Goal: Task Accomplishment & Management: Complete application form

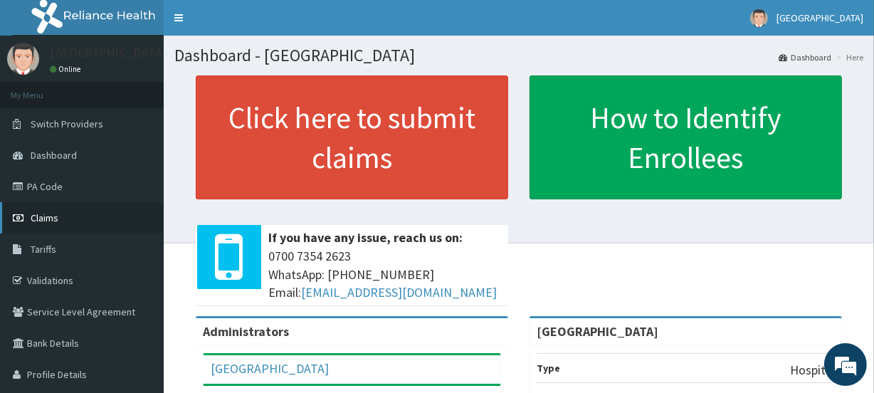
click at [55, 215] on span "Claims" at bounding box center [45, 217] width 28 height 13
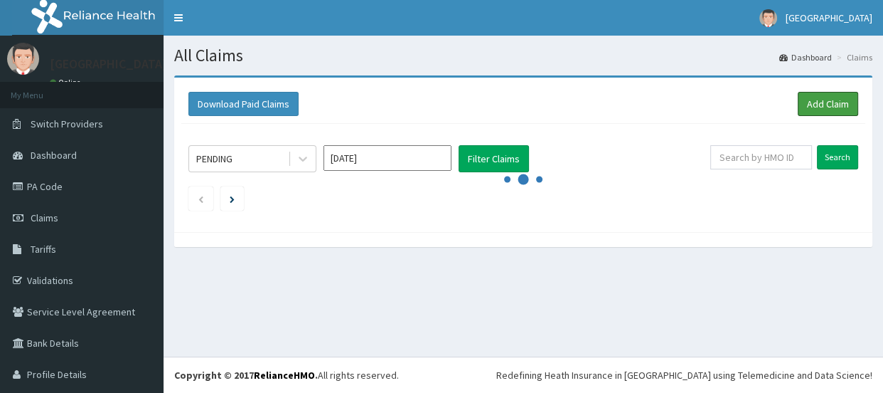
click at [807, 102] on link "Add Claim" at bounding box center [828, 104] width 60 height 24
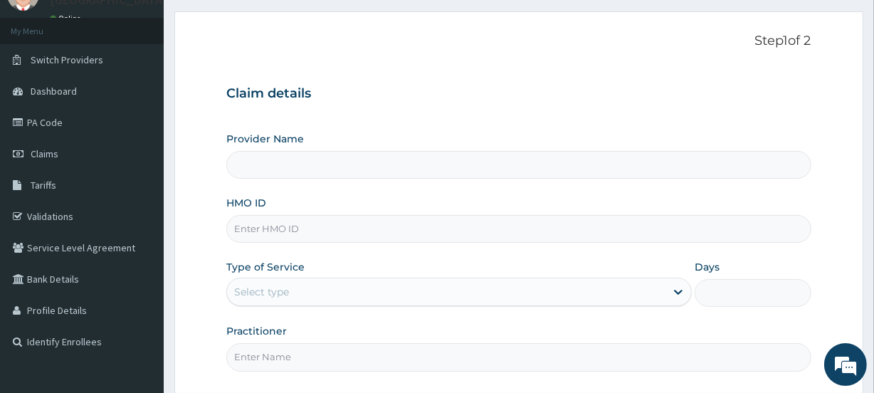
type input "[GEOGRAPHIC_DATA]"
click at [320, 228] on input "HMO ID" at bounding box center [518, 229] width 584 height 28
paste input "TPW/10275/A"
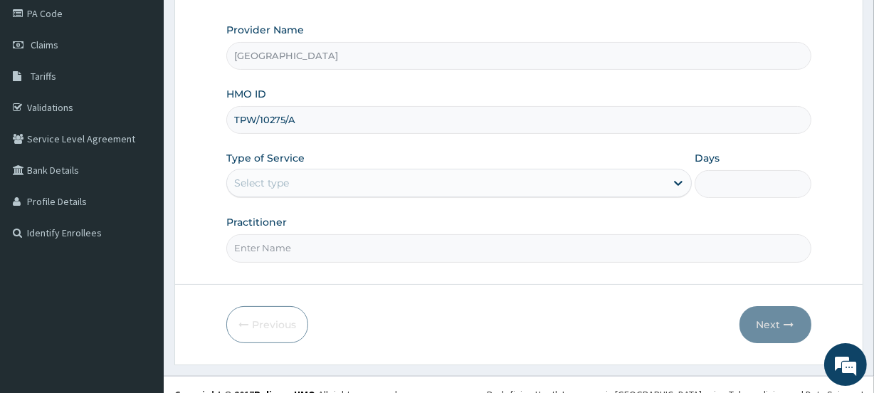
scroll to position [191, 0]
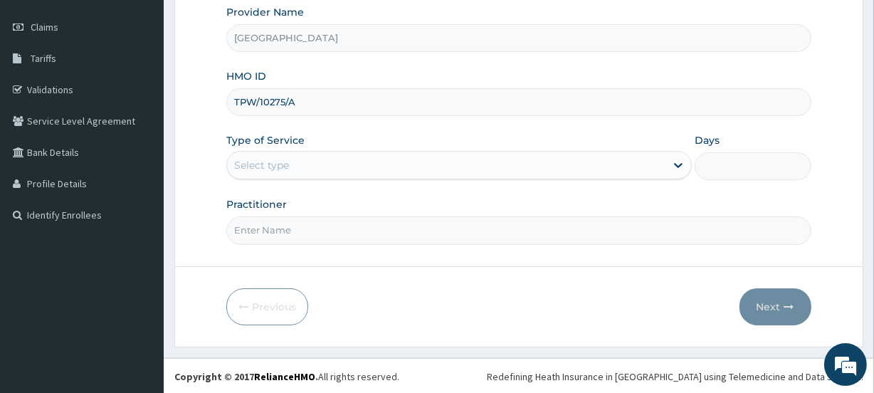
type input "TPW/10275/A"
click at [344, 170] on div "Select type" at bounding box center [446, 165] width 438 height 23
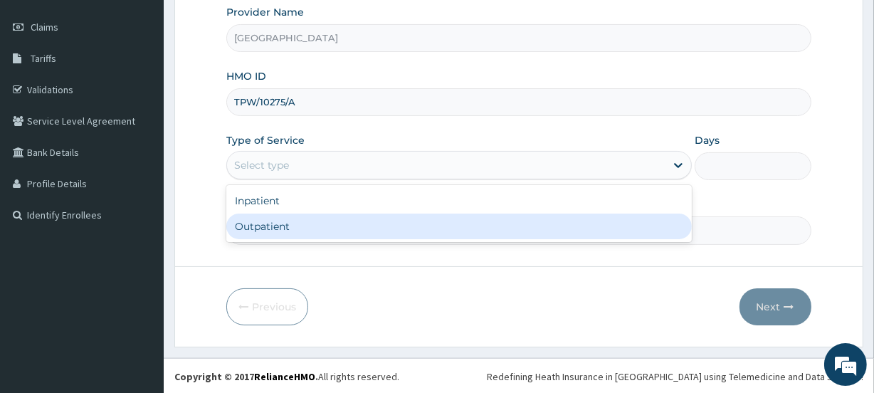
click at [346, 221] on div "Outpatient" at bounding box center [458, 226] width 465 height 26
type input "1"
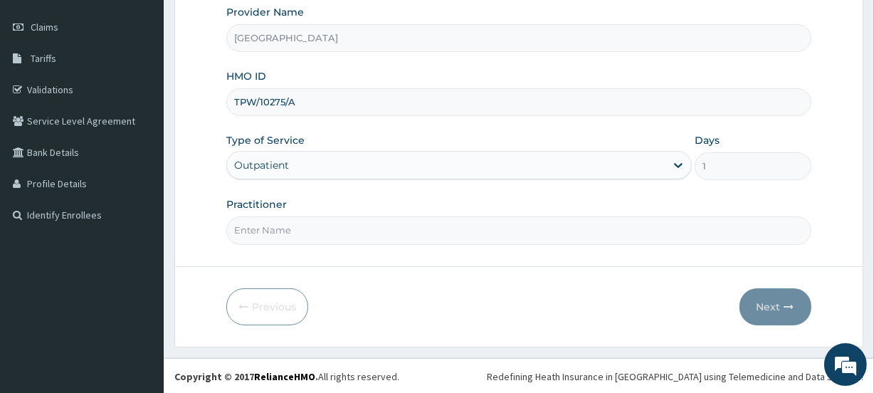
click at [349, 235] on input "Practitioner" at bounding box center [518, 230] width 584 height 28
type input "DR OSAGIE"
click at [769, 299] on button "Next" at bounding box center [775, 306] width 72 height 37
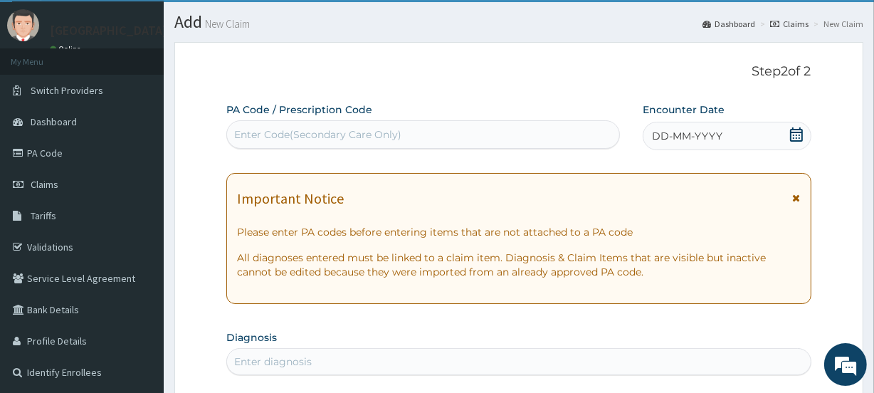
scroll to position [0, 0]
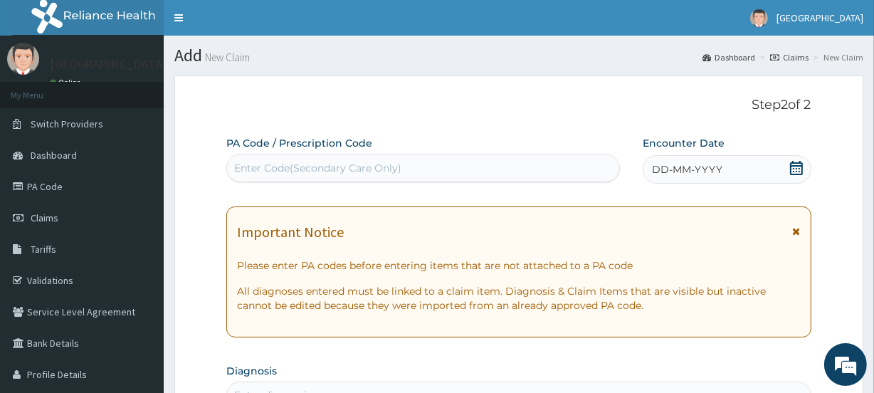
click at [682, 168] on span "DD-MM-YYYY" at bounding box center [687, 169] width 70 height 14
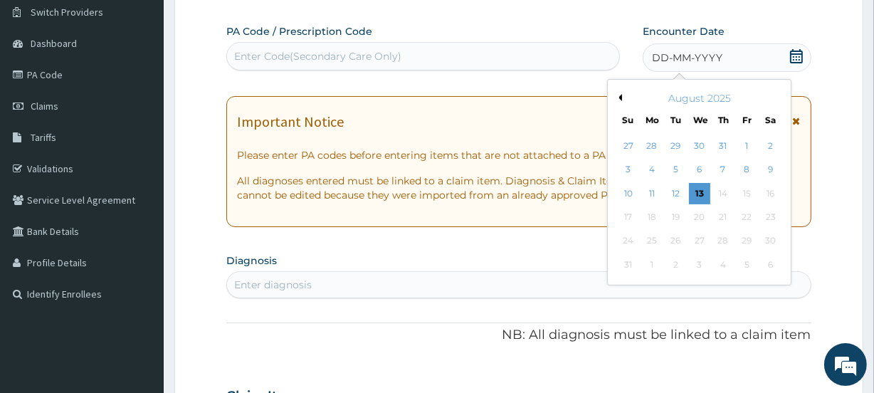
scroll to position [129, 0]
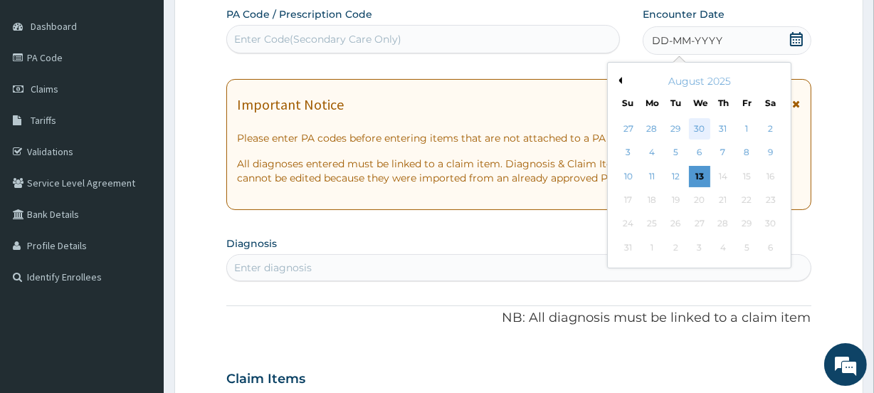
click at [697, 128] on div "30" at bounding box center [698, 128] width 21 height 21
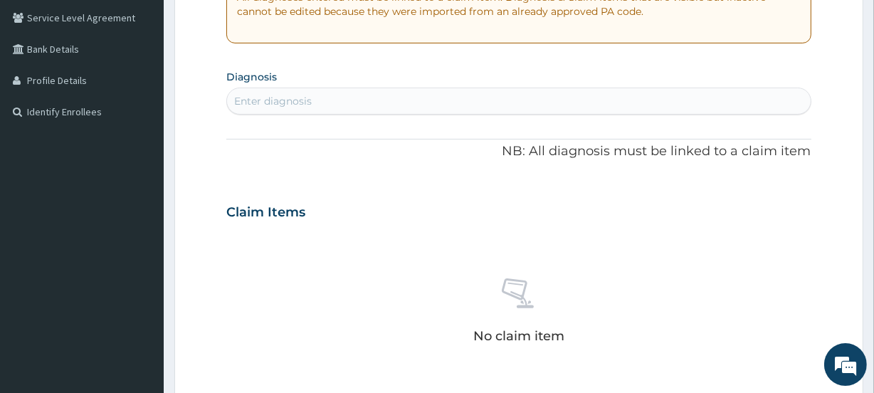
scroll to position [323, 0]
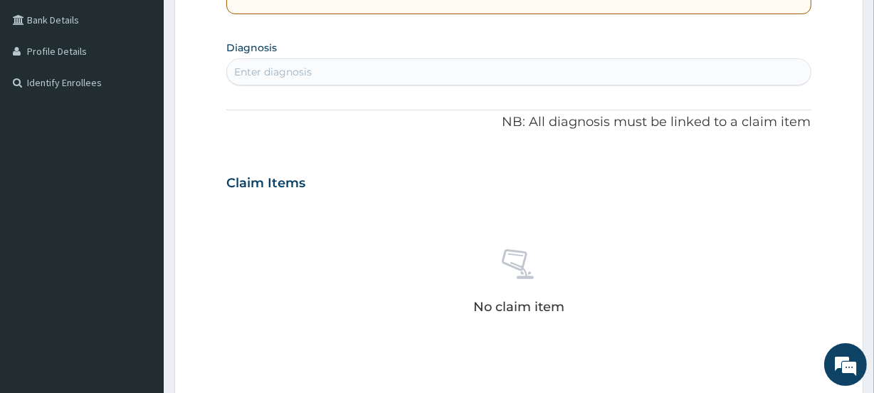
click at [292, 65] on div "Enter diagnosis" at bounding box center [273, 72] width 78 height 14
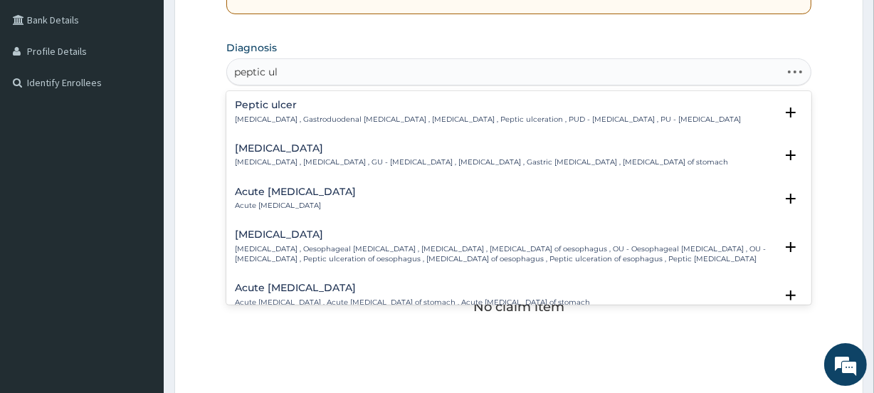
type input "peptic ulc"
click at [283, 115] on p "Peptic ulcer , Gastroduodenal ulcer , Peptic ulcer disease , Peptic ulceration …" at bounding box center [488, 120] width 506 height 10
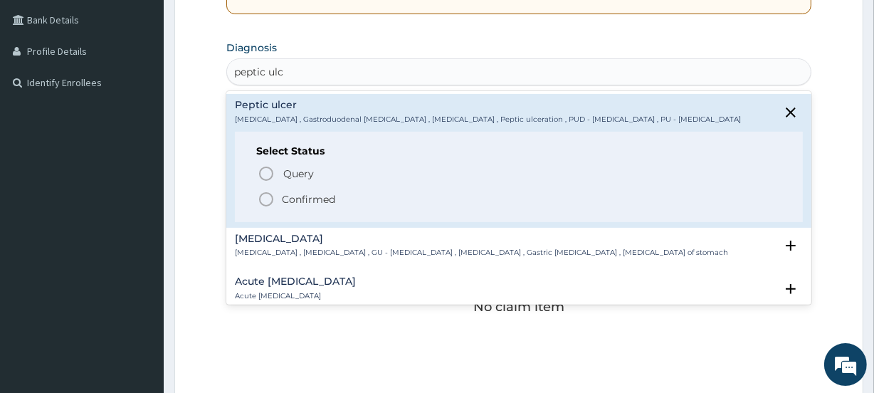
click at [293, 202] on p "Confirmed" at bounding box center [308, 199] width 53 height 14
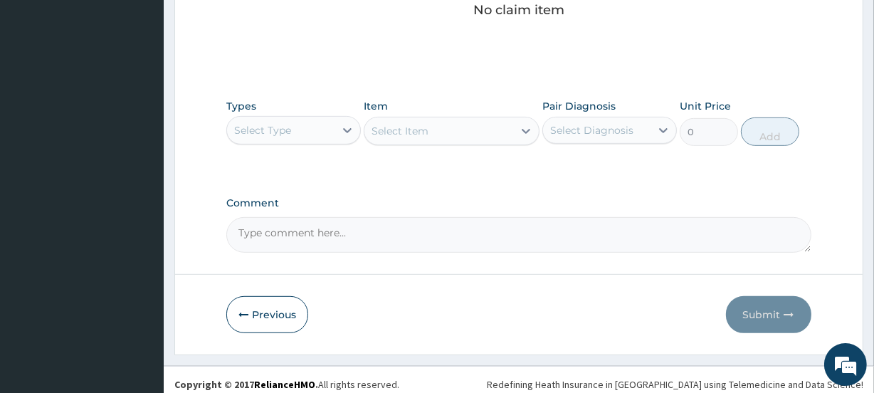
scroll to position [632, 0]
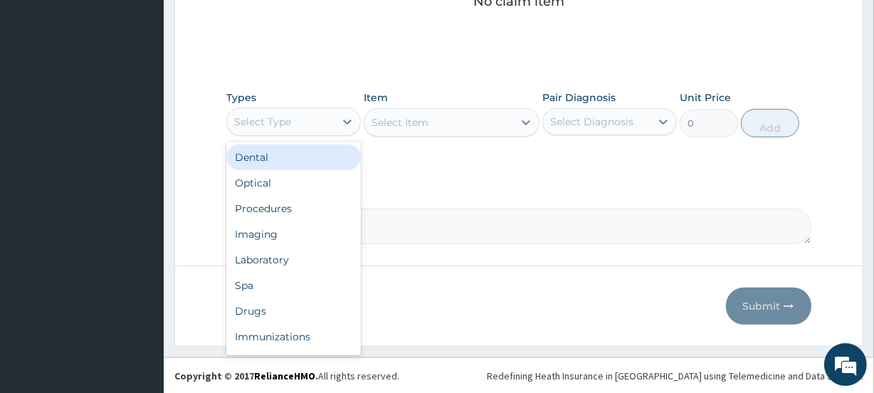
click at [267, 122] on div "Select Type" at bounding box center [262, 122] width 57 height 14
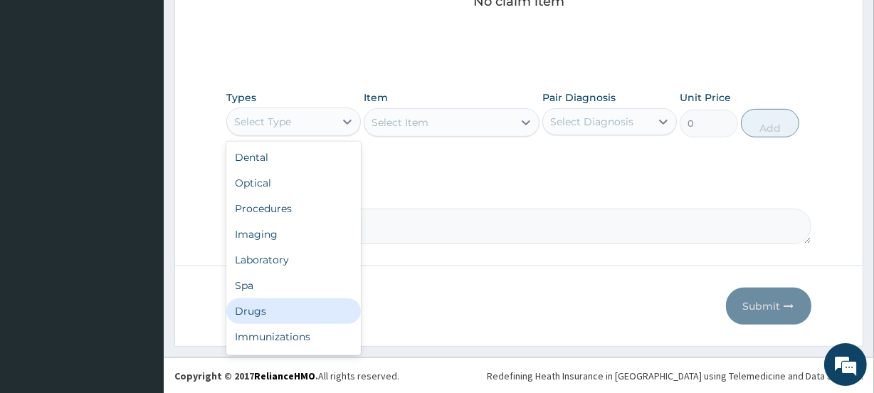
drag, startPoint x: 293, startPoint y: 309, endPoint x: 322, endPoint y: 228, distance: 85.3
click at [294, 309] on div "Drugs" at bounding box center [293, 311] width 134 height 26
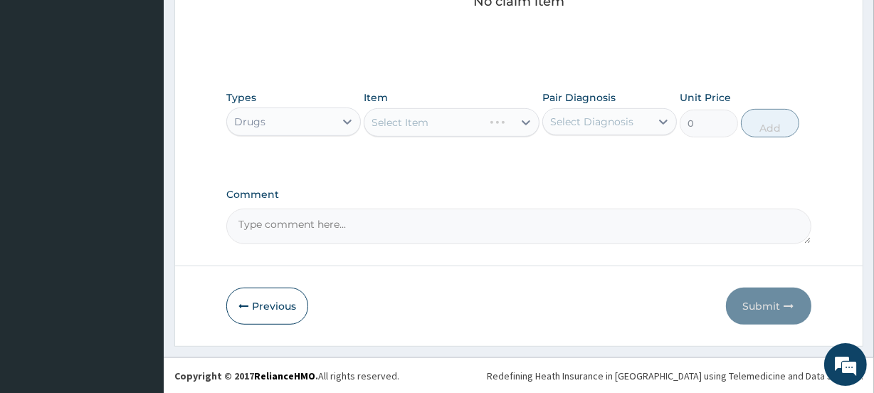
click at [437, 124] on div "Select Item" at bounding box center [450, 122] width 175 height 28
click at [501, 121] on div "Select Item" at bounding box center [438, 122] width 148 height 23
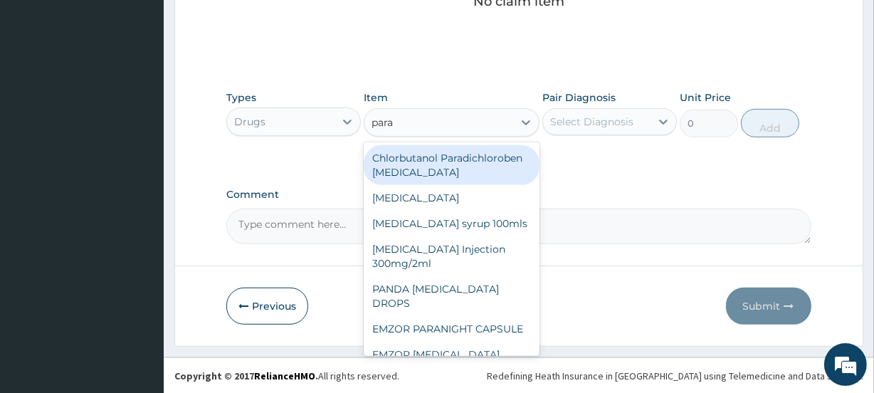
type input "parac"
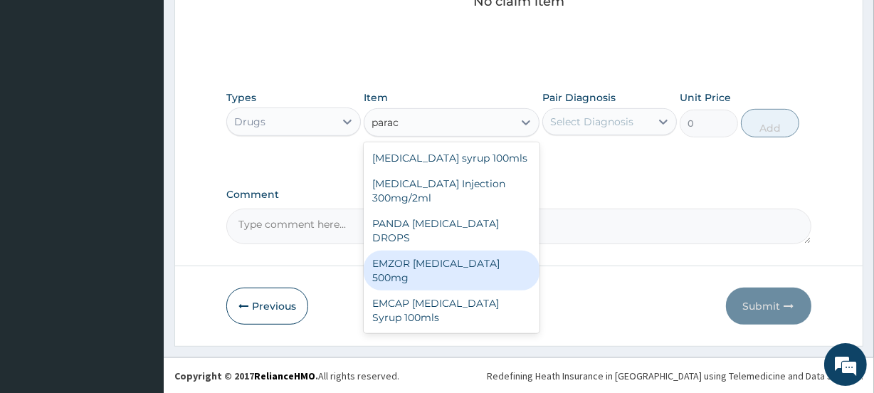
click at [497, 250] on div "EMZOR PARACETAMOL 500mg" at bounding box center [450, 270] width 175 height 40
type input "23.65"
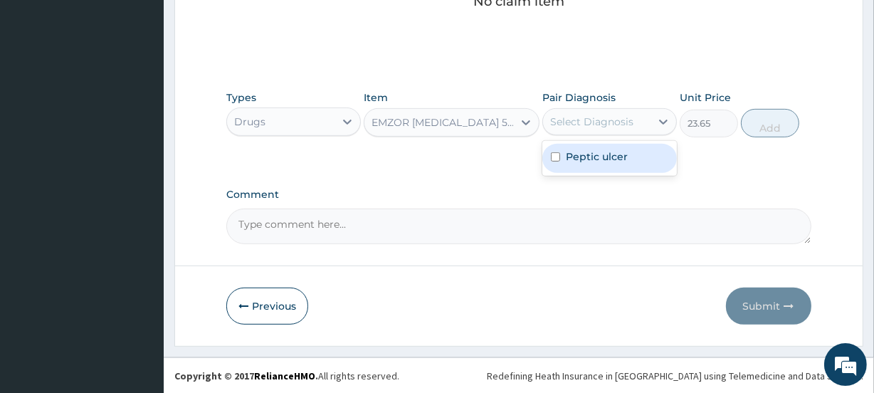
click at [584, 128] on div "Select Diagnosis" at bounding box center [596, 121] width 107 height 23
click at [591, 164] on div "Peptic ulcer" at bounding box center [609, 158] width 134 height 29
checkbox input "true"
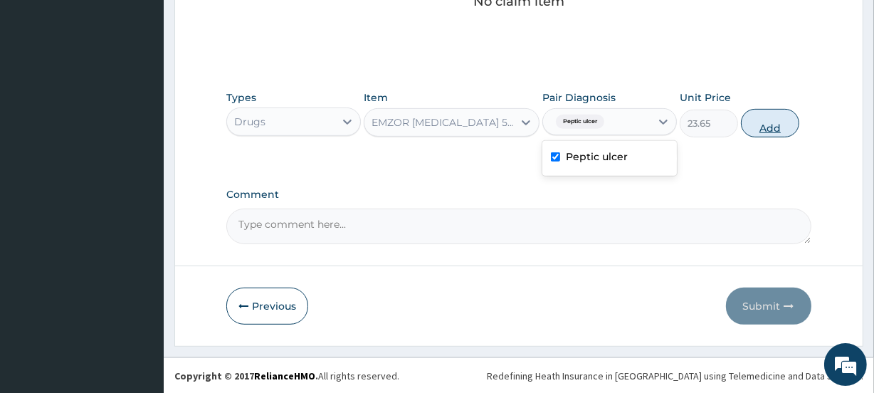
click at [758, 121] on button "Add" at bounding box center [769, 123] width 58 height 28
type input "0"
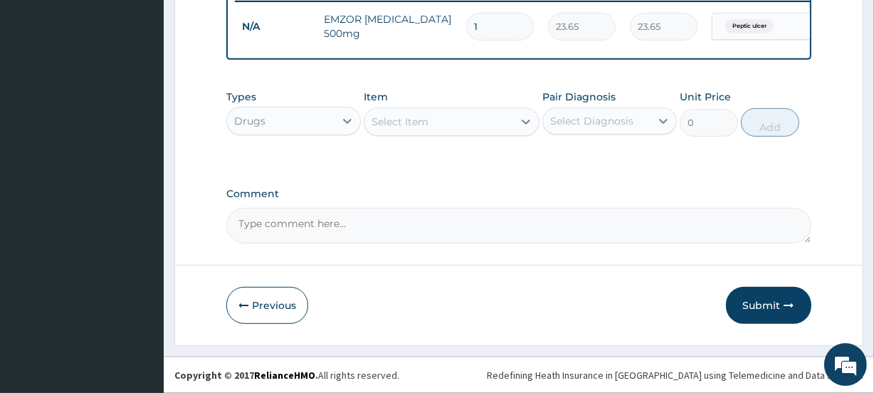
scroll to position [574, 0]
type input "18"
type input "425.70"
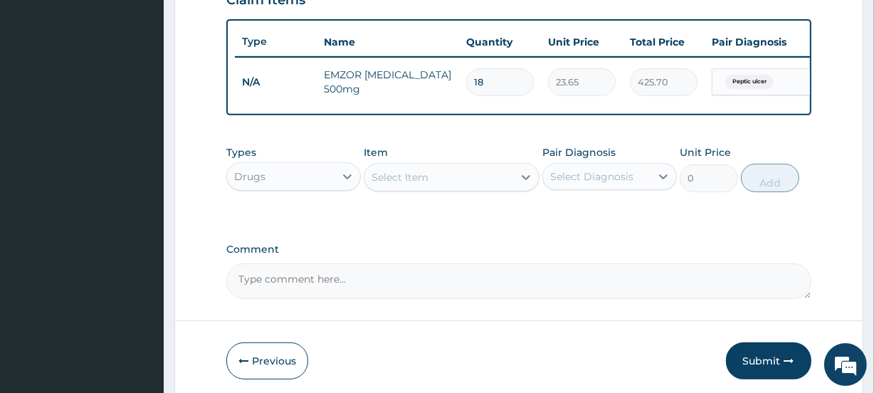
scroll to position [509, 0]
type input "1"
type input "23.65"
type input "0.00"
type input "2"
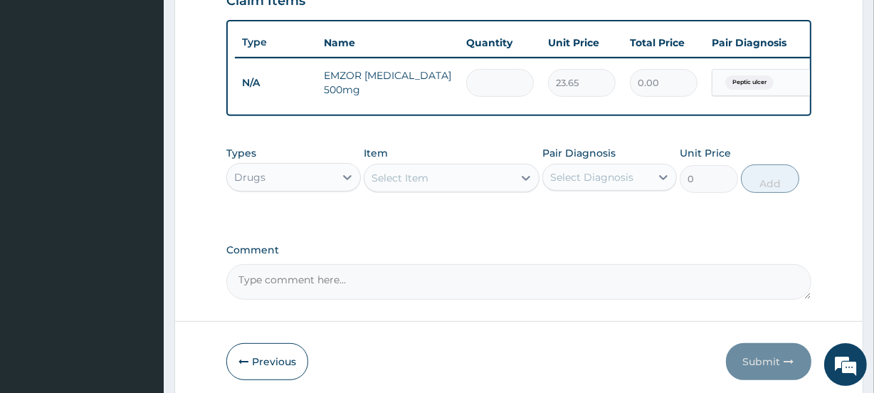
type input "47.30"
type input "29"
type input "685.85"
type input "29"
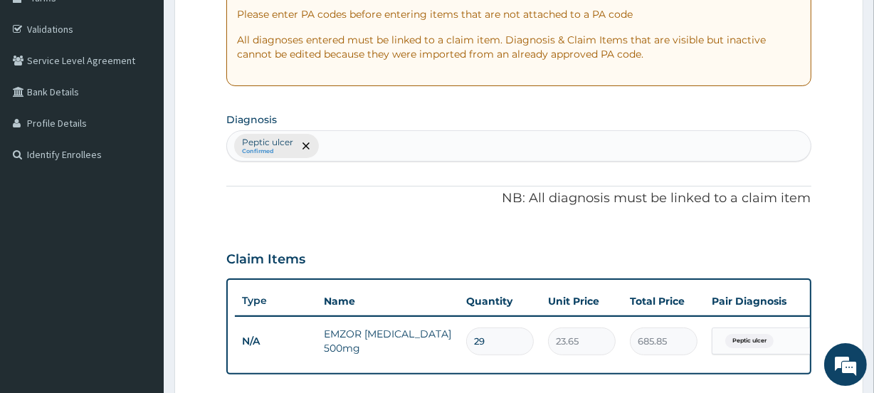
scroll to position [186, 0]
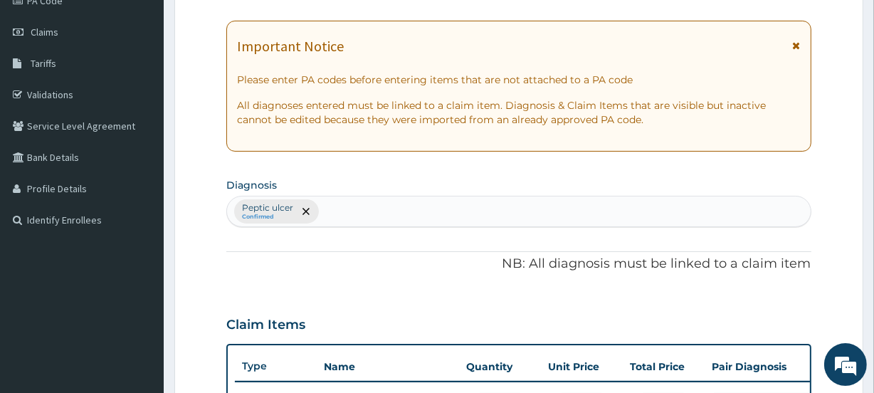
click at [332, 212] on div "Peptic ulcer Confirmed" at bounding box center [518, 211] width 583 height 30
type input "abdominal"
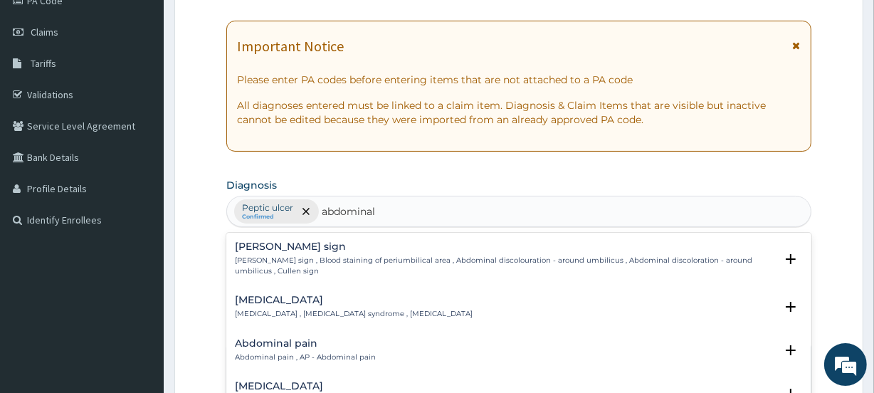
click at [280, 348] on div "Abdominal pain Abdominal pain , AP - Abdominal pain" at bounding box center [305, 350] width 141 height 25
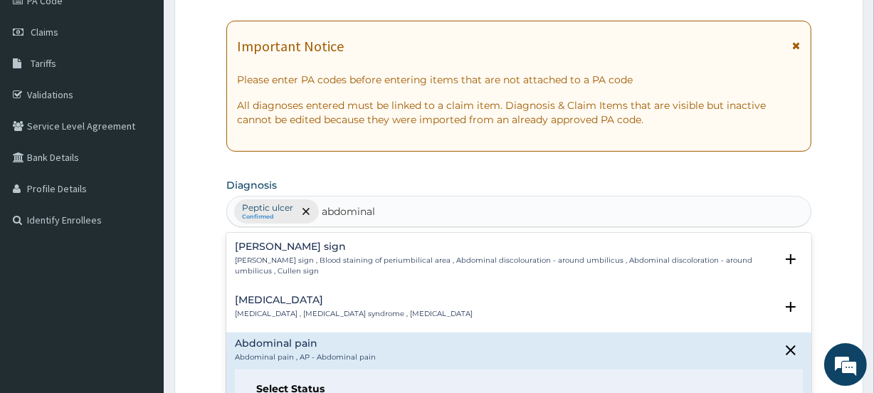
scroll to position [64, 0]
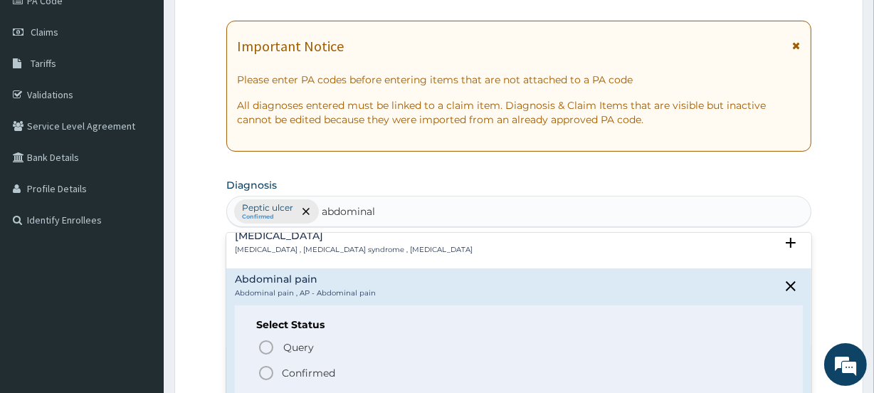
click at [307, 366] on p "Confirmed" at bounding box center [308, 373] width 53 height 14
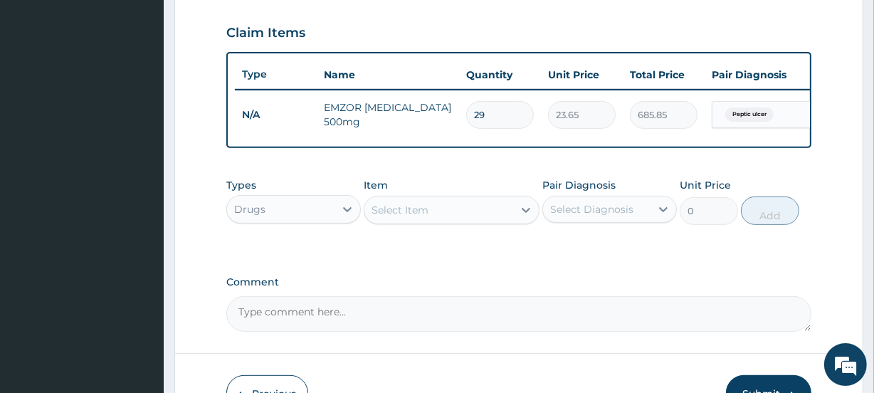
scroll to position [509, 0]
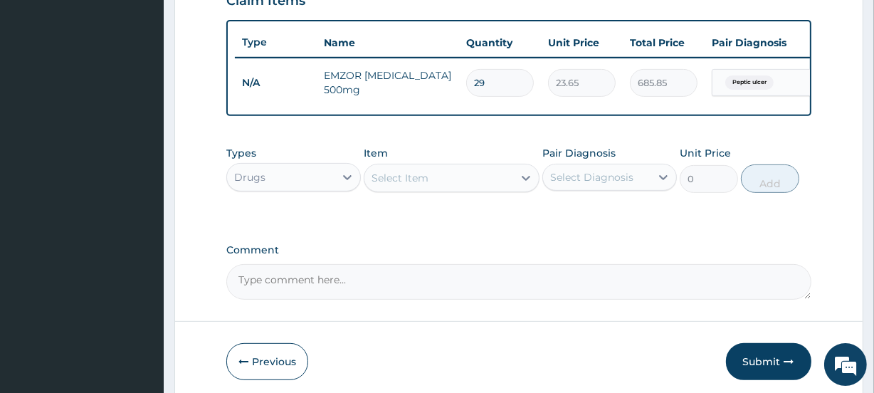
click at [787, 75] on div "Peptic ulcer" at bounding box center [769, 82] width 115 height 24
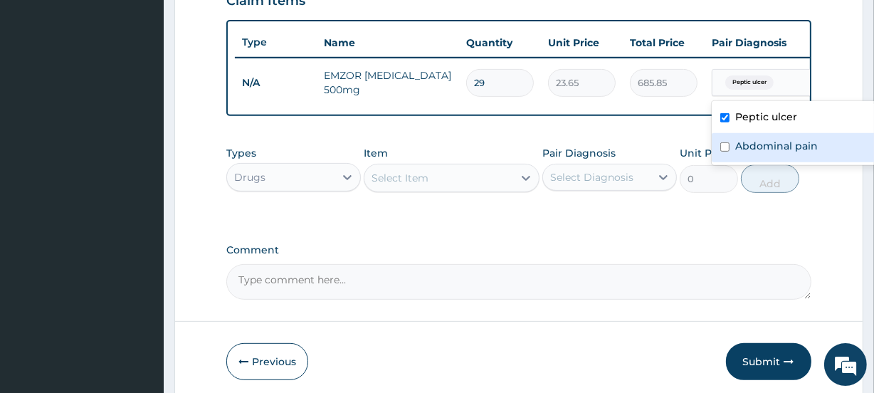
click at [779, 149] on label "Abdominal pain" at bounding box center [776, 146] width 83 height 14
checkbox input "true"
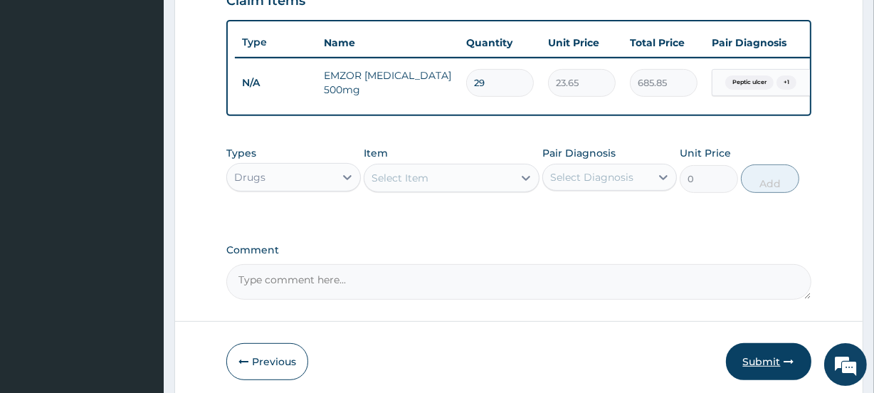
click at [759, 365] on button "Submit" at bounding box center [768, 361] width 85 height 37
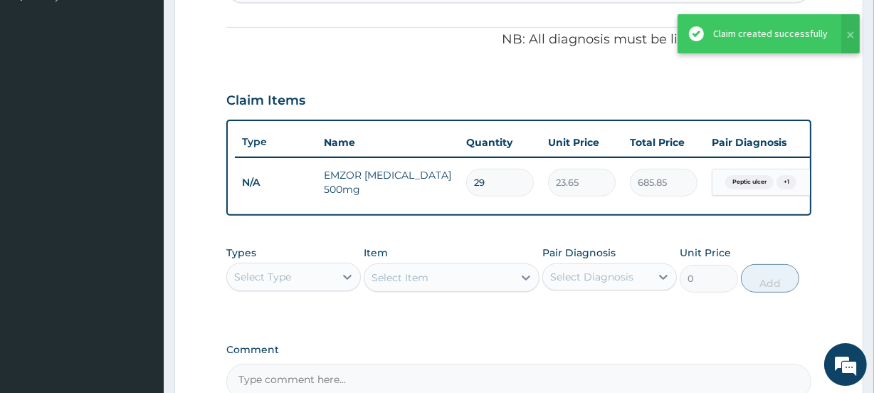
scroll to position [380, 0]
